Goal: Task Accomplishment & Management: Manage account settings

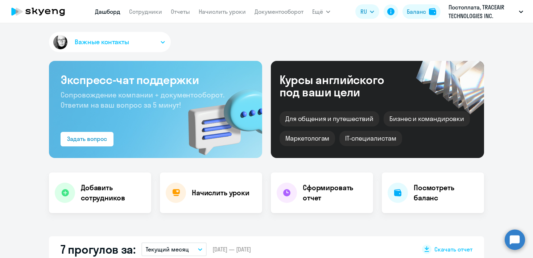
select select "30"
click at [141, 12] on link "Сотрудники" at bounding box center [145, 11] width 33 height 7
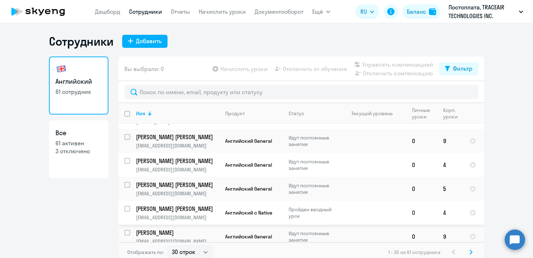
scroll to position [26, 0]
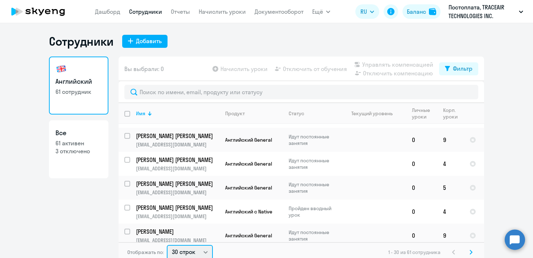
click at [206, 252] on select "30 строк 50 строк 100 строк" at bounding box center [190, 252] width 46 height 14
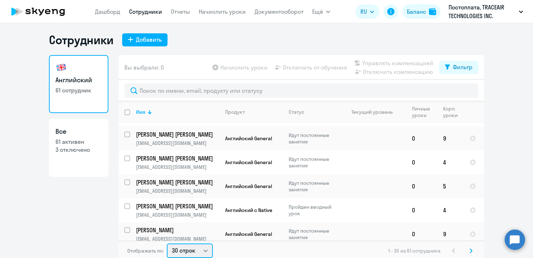
select select "100"
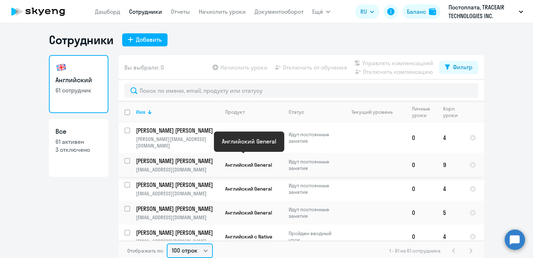
scroll to position [0, 0]
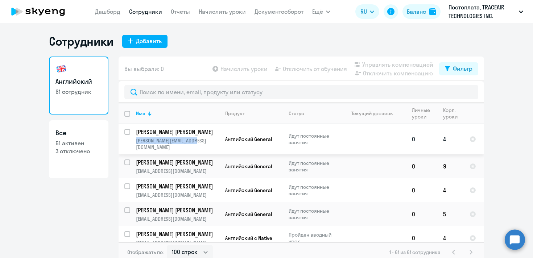
drag, startPoint x: 199, startPoint y: 141, endPoint x: 137, endPoint y: 141, distance: 62.0
click at [137, 141] on p "[PERSON_NAME][EMAIL_ADDRESS][DOMAIN_NAME]" at bounding box center [177, 143] width 83 height 13
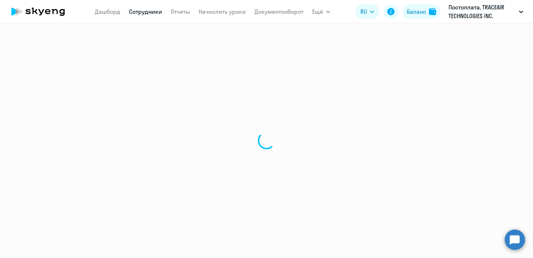
select select "english"
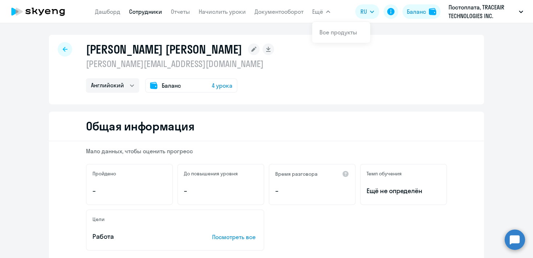
select select "30"
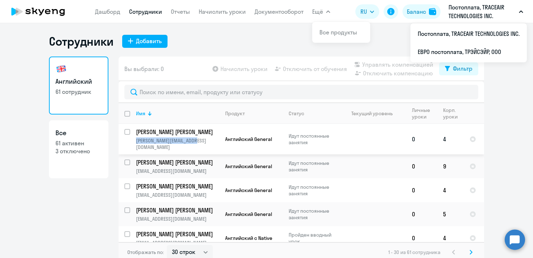
drag, startPoint x: 198, startPoint y: 139, endPoint x: 133, endPoint y: 140, distance: 64.5
click at [133, 140] on td "[PERSON_NAME] [PERSON_NAME] [PERSON_NAME][EMAIL_ADDRESS][DOMAIN_NAME]" at bounding box center [174, 139] width 89 height 30
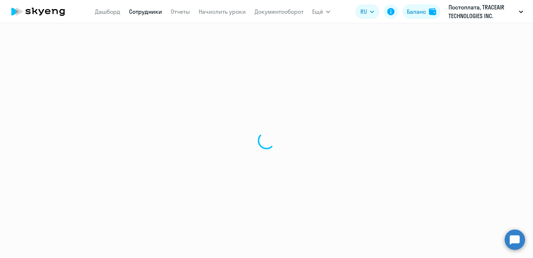
select select "english"
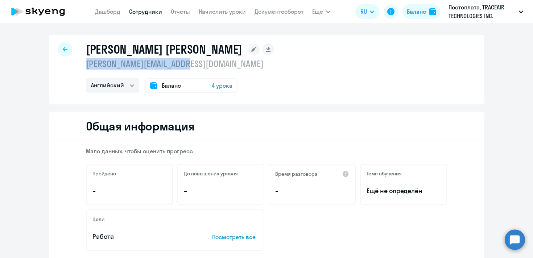
drag, startPoint x: 192, startPoint y: 65, endPoint x: 84, endPoint y: 68, distance: 107.7
click at [84, 68] on div "[PERSON_NAME] [PERSON_NAME] [PERSON_NAME][EMAIL_ADDRESS][DOMAIN_NAME] Английски…" at bounding box center [266, 70] width 435 height 70
copy p "[PERSON_NAME][EMAIL_ADDRESS][DOMAIN_NAME]"
select select "30"
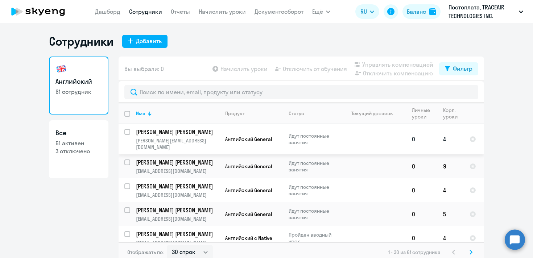
copy p "[PERSON_NAME][EMAIL_ADDRESS][DOMAIN_NAME]"
drag, startPoint x: 197, startPoint y: 142, endPoint x: 137, endPoint y: 141, distance: 60.2
click at [137, 141] on p "[PERSON_NAME][EMAIL_ADDRESS][DOMAIN_NAME]" at bounding box center [177, 143] width 83 height 13
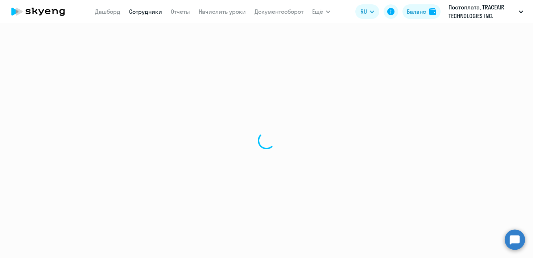
select select "english"
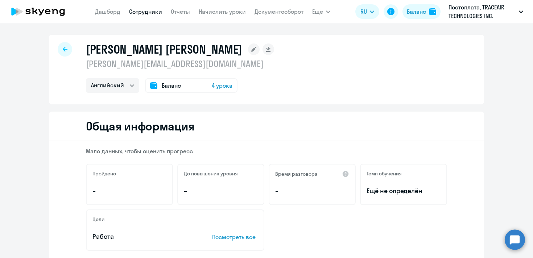
select select "30"
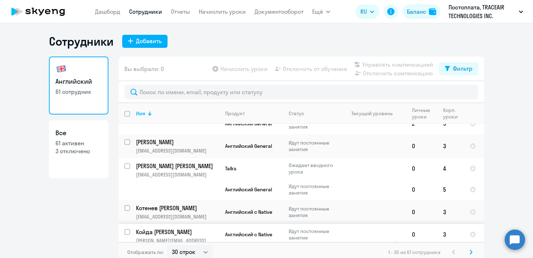
scroll to position [4, 0]
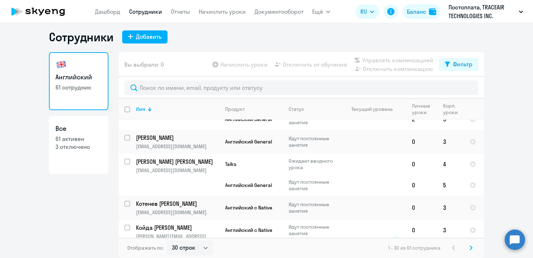
click at [472, 248] on icon at bounding box center [471, 248] width 2 height 4
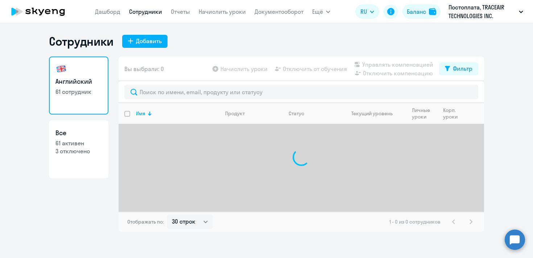
select select "30"
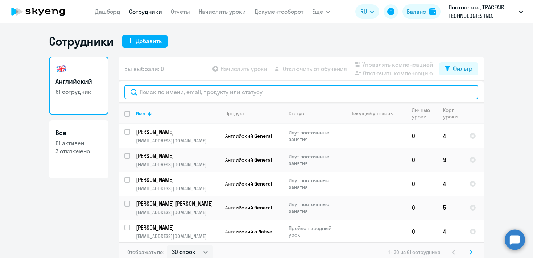
click at [245, 94] on input "text" at bounding box center [301, 92] width 354 height 14
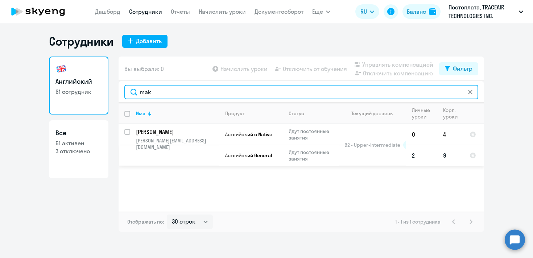
type input "mak"
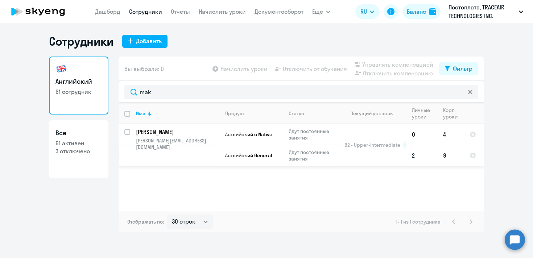
click at [278, 146] on td "Английский General" at bounding box center [250, 155] width 63 height 21
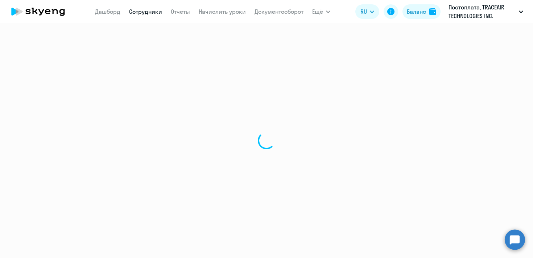
select select "english"
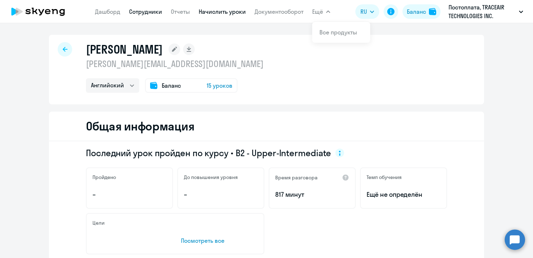
click at [206, 13] on link "Начислить уроки" at bounding box center [222, 11] width 47 height 7
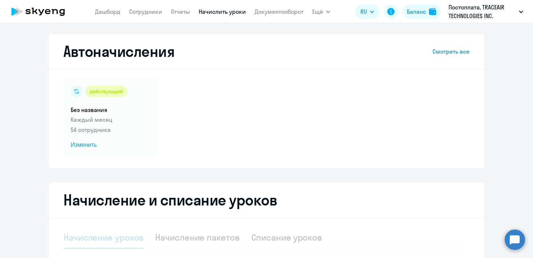
select select "10"
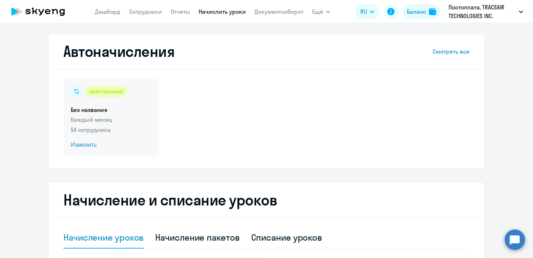
click at [88, 152] on div "действующий Без названия Каждый месяц 54 сотрудника Изменить" at bounding box center [110, 117] width 95 height 78
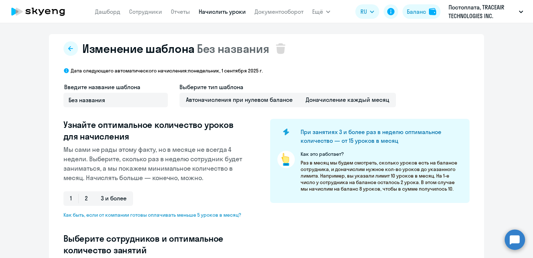
select select "10"
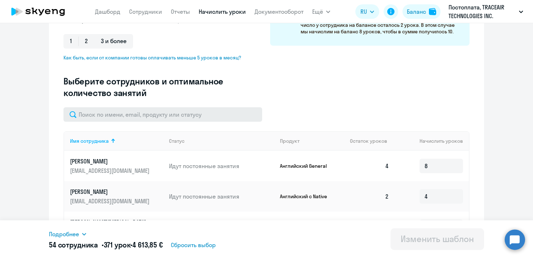
scroll to position [172, 0]
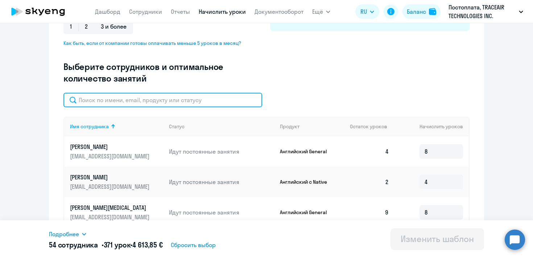
click at [204, 101] on input "text" at bounding box center [162, 100] width 199 height 14
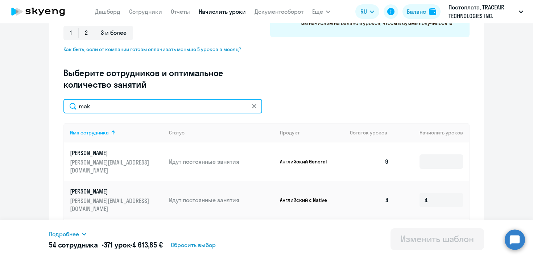
scroll to position [166, 0]
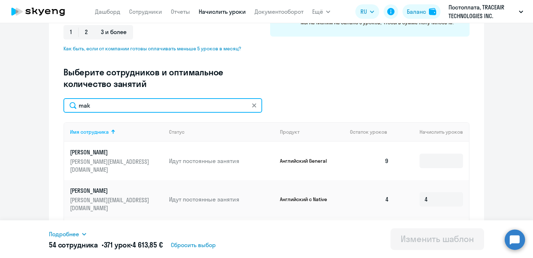
drag, startPoint x: 217, startPoint y: 110, endPoint x: 75, endPoint y: 111, distance: 141.7
click at [75, 111] on input "mak" at bounding box center [162, 105] width 199 height 14
type input "m"
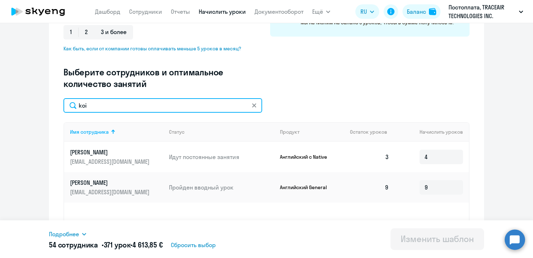
type input "koi"
